Goal: Task Accomplishment & Management: Complete application form

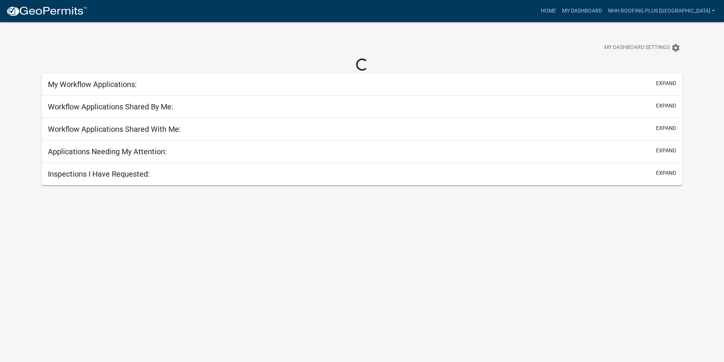
select select "3: 100"
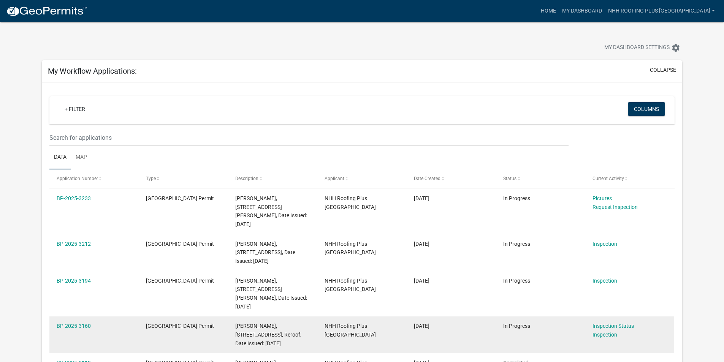
scroll to position [114, 0]
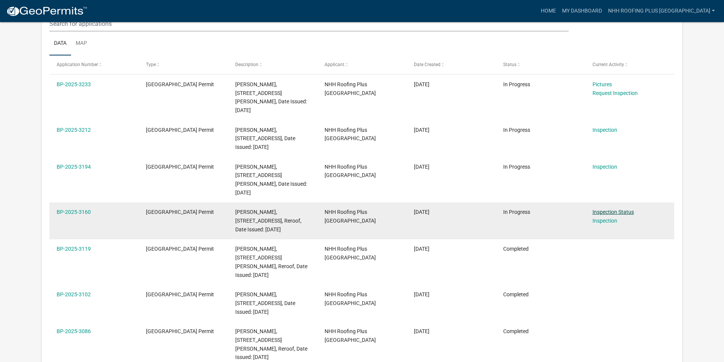
click at [601, 209] on link "Inspection Status" at bounding box center [613, 212] width 41 height 6
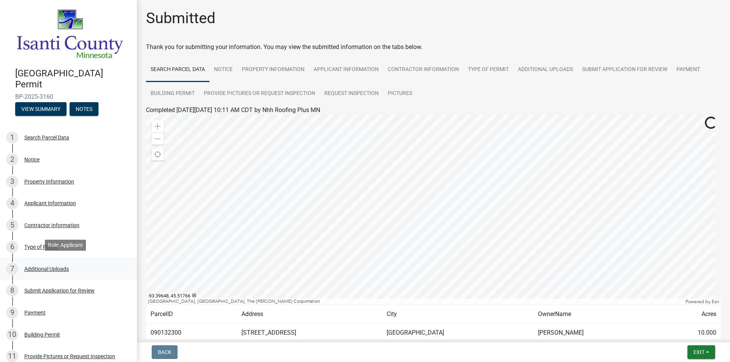
scroll to position [38, 0]
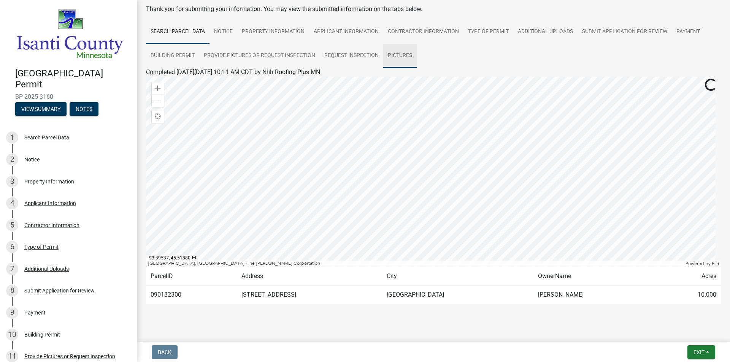
click at [392, 48] on link "Pictures" at bounding box center [399, 56] width 33 height 24
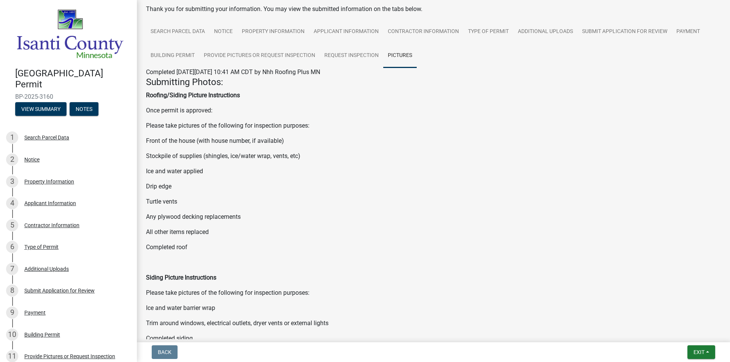
scroll to position [204, 0]
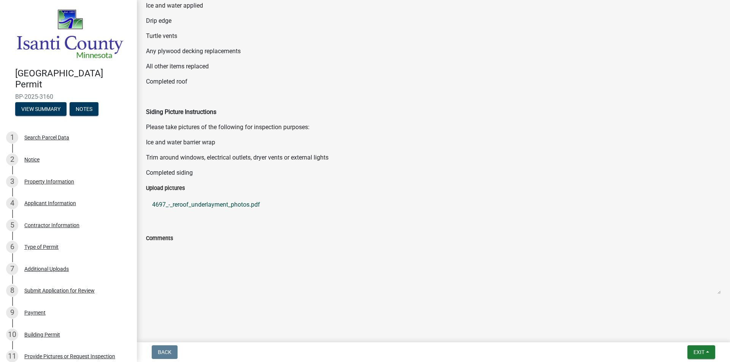
click at [239, 198] on link "4697_-_reroof_underlayment_photos.pdf" at bounding box center [433, 205] width 575 height 18
click at [58, 329] on div "10 Building Permit" at bounding box center [65, 335] width 119 height 12
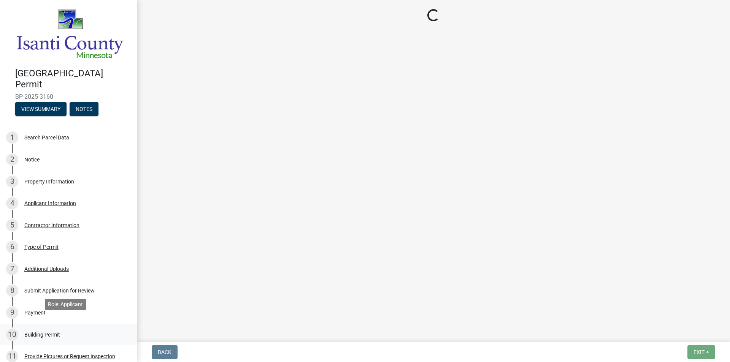
scroll to position [152, 0]
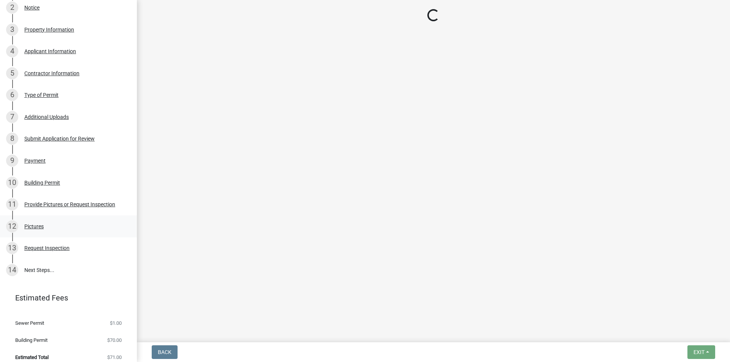
click at [62, 226] on div "12 Pictures" at bounding box center [65, 226] width 119 height 12
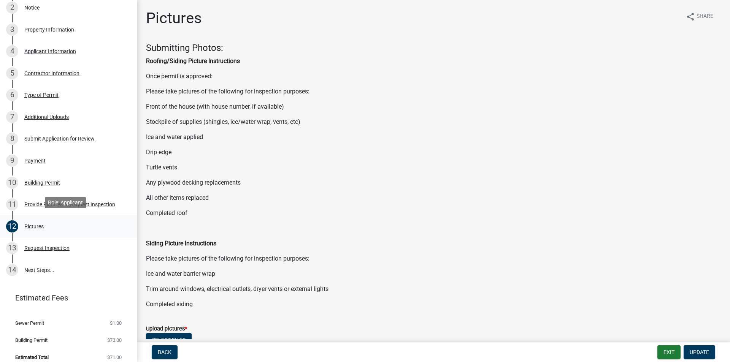
click at [62, 226] on div "12 Pictures" at bounding box center [65, 226] width 119 height 12
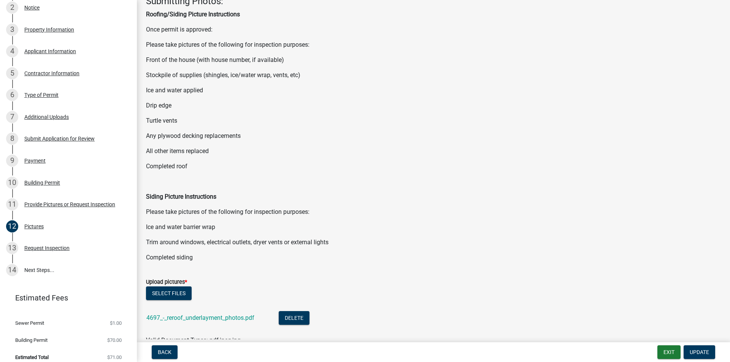
scroll to position [114, 0]
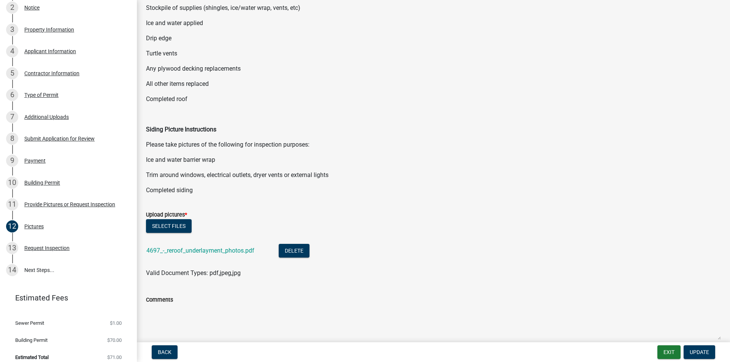
click at [192, 214] on div "Upload pictures *" at bounding box center [433, 214] width 575 height 9
click at [188, 217] on div "Upload pictures *" at bounding box center [433, 214] width 575 height 9
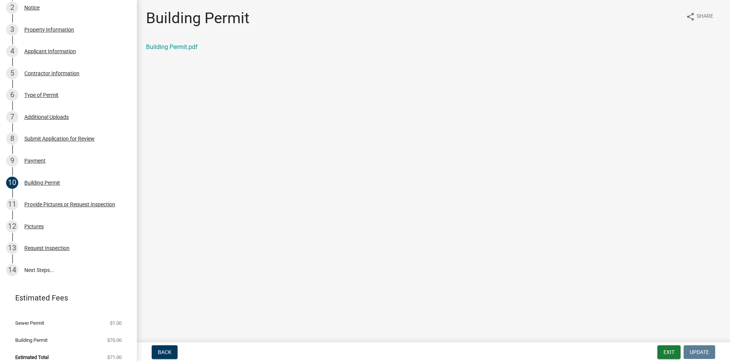
scroll to position [0, 0]
click at [186, 223] on main "Building Permit share Share Building Permit.pdf" at bounding box center [433, 169] width 593 height 339
click at [79, 231] on link "12 Pictures" at bounding box center [68, 227] width 137 height 22
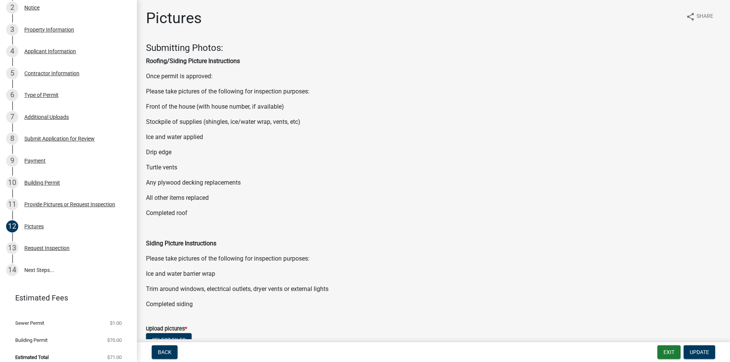
scroll to position [151, 0]
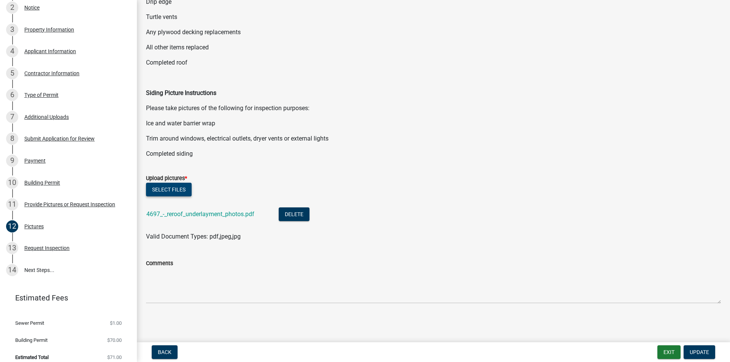
click at [165, 192] on button "Select files" at bounding box center [169, 190] width 46 height 14
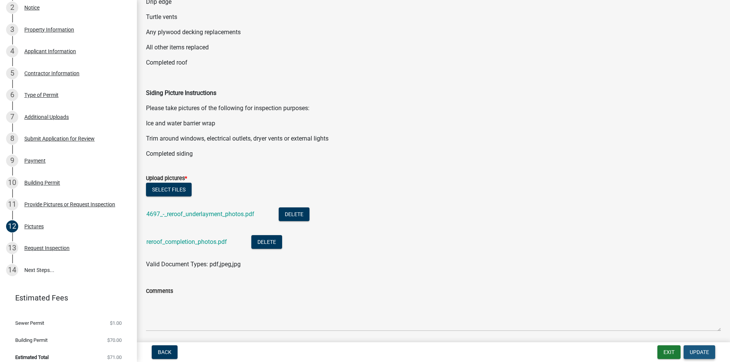
click at [702, 355] on span "Update" at bounding box center [699, 352] width 19 height 6
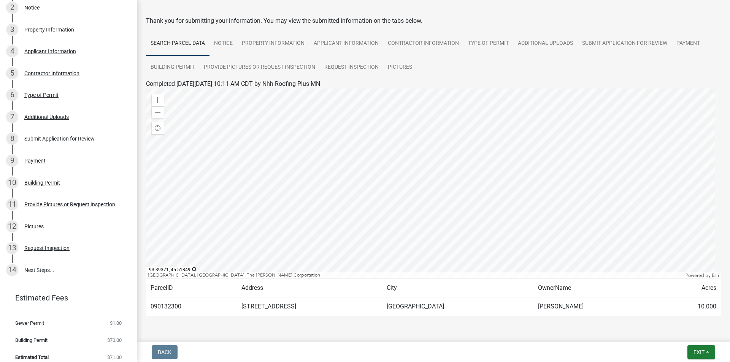
scroll to position [38, 0]
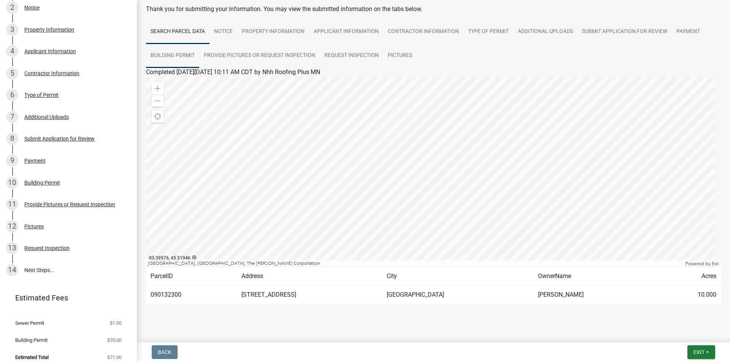
click at [153, 52] on link "Building Permit" at bounding box center [172, 56] width 53 height 24
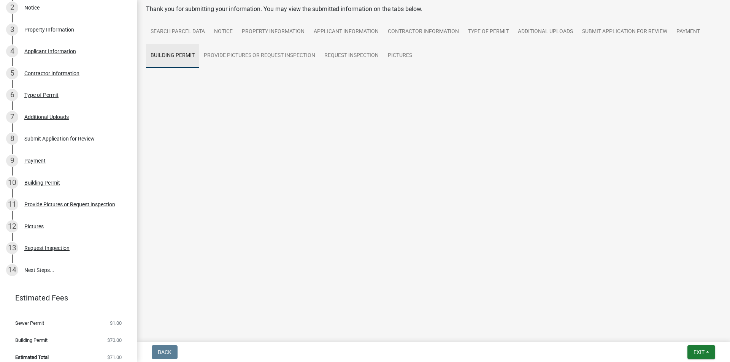
scroll to position [0, 0]
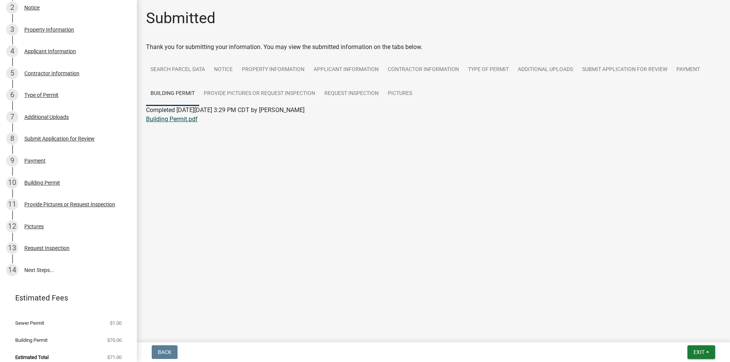
click at [171, 119] on link "Building Permit.pdf" at bounding box center [172, 119] width 52 height 7
